Goal: Task Accomplishment & Management: Use online tool/utility

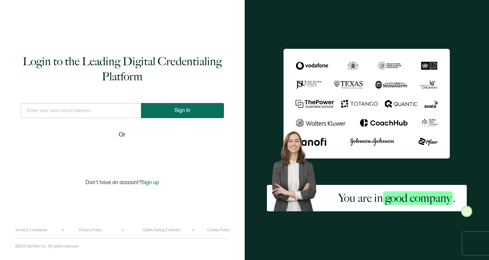
click at [199, 110] on button "Sign In" at bounding box center [182, 110] width 83 height 15
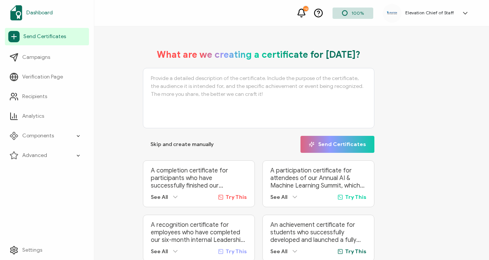
click at [46, 13] on span "Dashboard" at bounding box center [39, 13] width 26 height 8
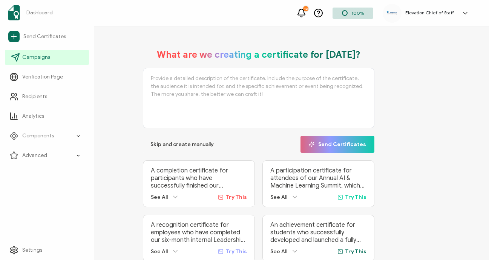
click at [55, 51] on link "Campaigns" at bounding box center [47, 57] width 84 height 15
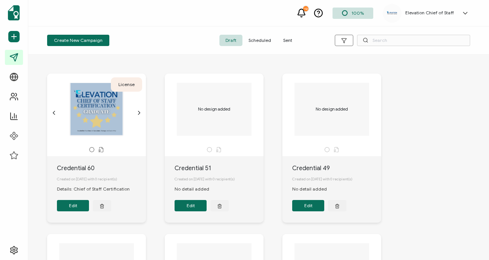
click at [286, 38] on span "Sent" at bounding box center [287, 40] width 21 height 11
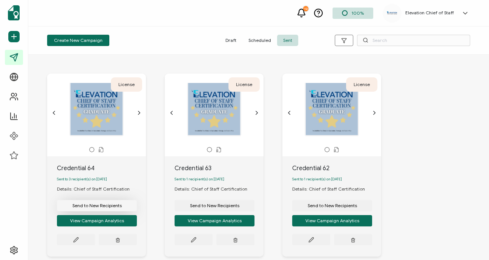
click at [109, 208] on span "Send to New Recipients" at bounding box center [96, 205] width 49 height 5
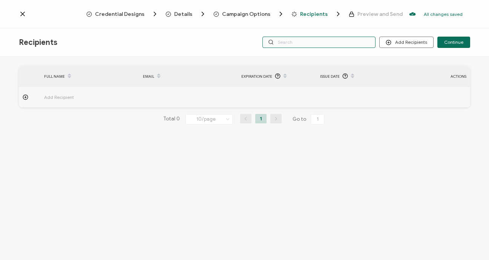
click at [297, 42] on input "text" at bounding box center [318, 42] width 113 height 11
type input "jw"
click at [301, 43] on input "jw" at bounding box center [318, 42] width 113 height 11
type input "jenn"
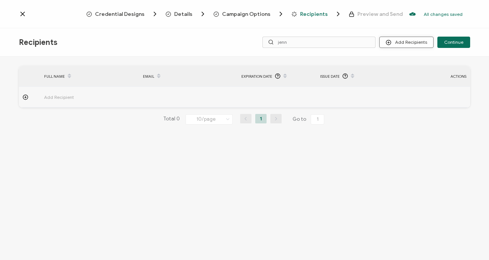
click at [411, 41] on button "Add Recipients" at bounding box center [406, 42] width 54 height 11
click at [415, 72] on span "Import From Recipients" at bounding box center [421, 75] width 49 height 6
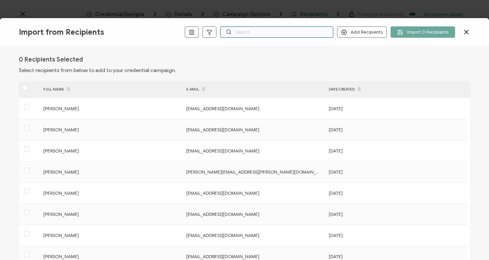
click at [292, 28] on input "text" at bounding box center [276, 31] width 113 height 11
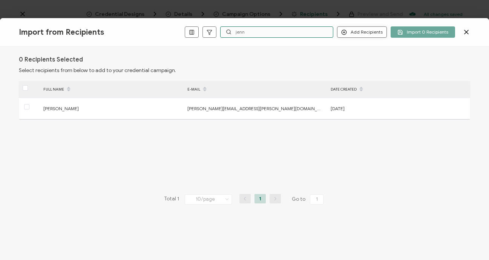
type input "jenn"
click at [367, 33] on button "Add Recipients" at bounding box center [362, 31] width 50 height 11
click at [370, 60] on span "Add a Single Recipient" at bounding box center [379, 59] width 47 height 6
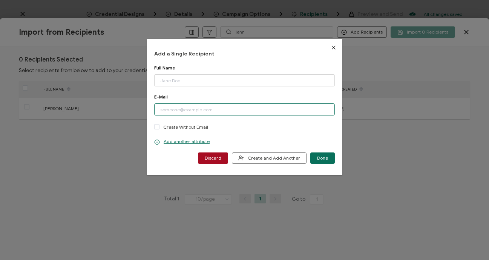
click at [208, 109] on input "dialog" at bounding box center [244, 109] width 181 height 12
paste input "[EMAIL_ADDRESS][PERSON_NAME][DOMAIN_NAME]"
type input "[EMAIL_ADDRESS][PERSON_NAME][DOMAIN_NAME]"
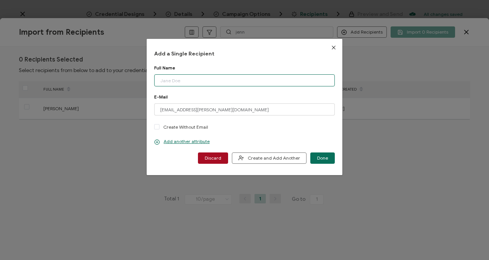
click at [179, 80] on input "dialog" at bounding box center [244, 80] width 181 height 12
type input "[PERSON_NAME]"
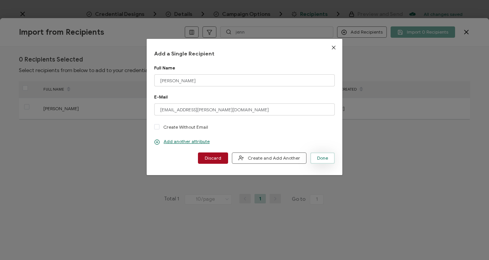
click at [319, 160] on span "Done" at bounding box center [322, 158] width 11 height 5
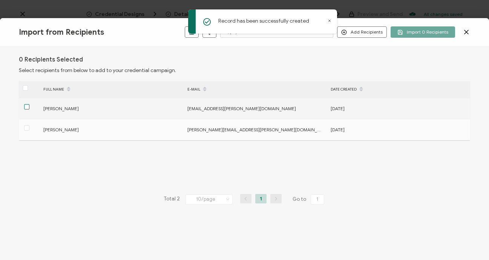
click at [27, 107] on span at bounding box center [26, 106] width 5 height 5
click at [29, 104] on input "checkbox" at bounding box center [29, 104] width 0 height 0
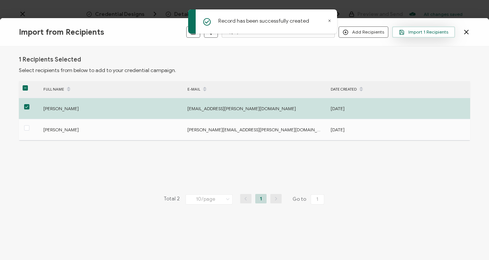
click at [420, 35] on button "Import 1 Recipients" at bounding box center [423, 31] width 63 height 11
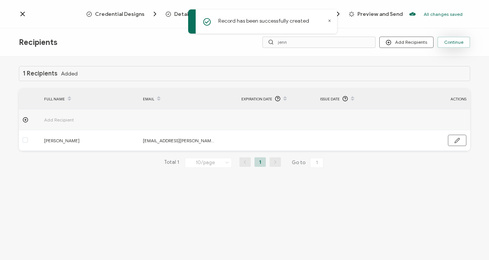
click at [449, 44] on span "Continue" at bounding box center [453, 42] width 19 height 5
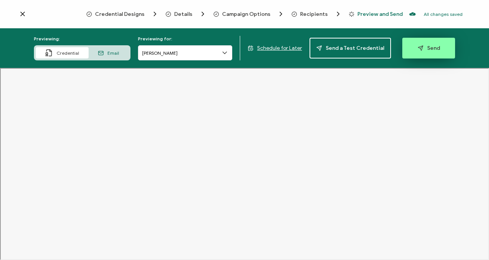
click at [428, 49] on span "Send" at bounding box center [429, 48] width 22 height 6
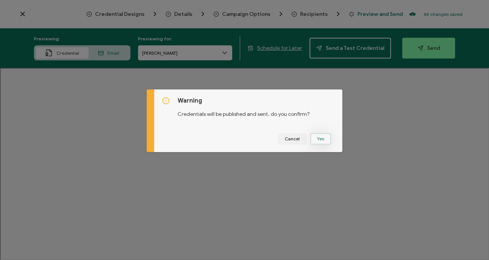
click at [315, 141] on button "Yes" at bounding box center [320, 138] width 21 height 11
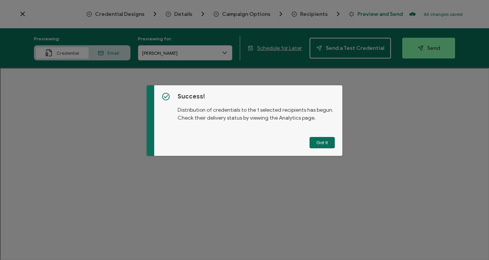
click at [315, 141] on button "Got It" at bounding box center [321, 142] width 25 height 11
